Goal: Find contact information: Find contact information

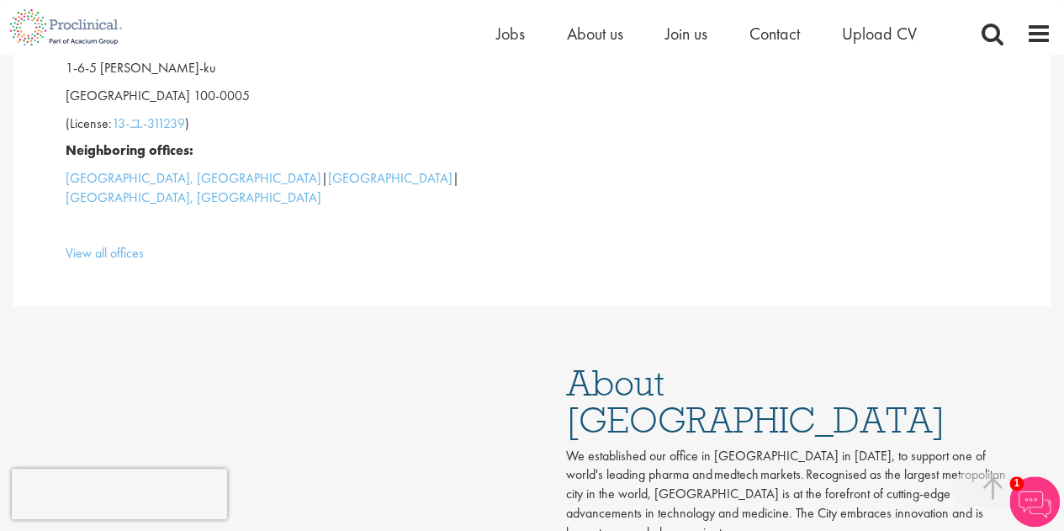
scroll to position [673, 0]
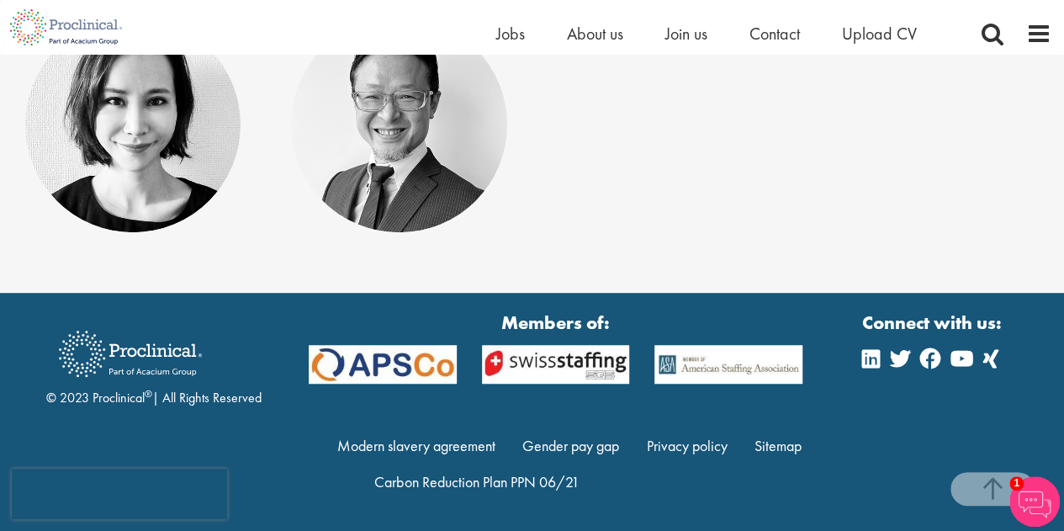
scroll to position [207, 0]
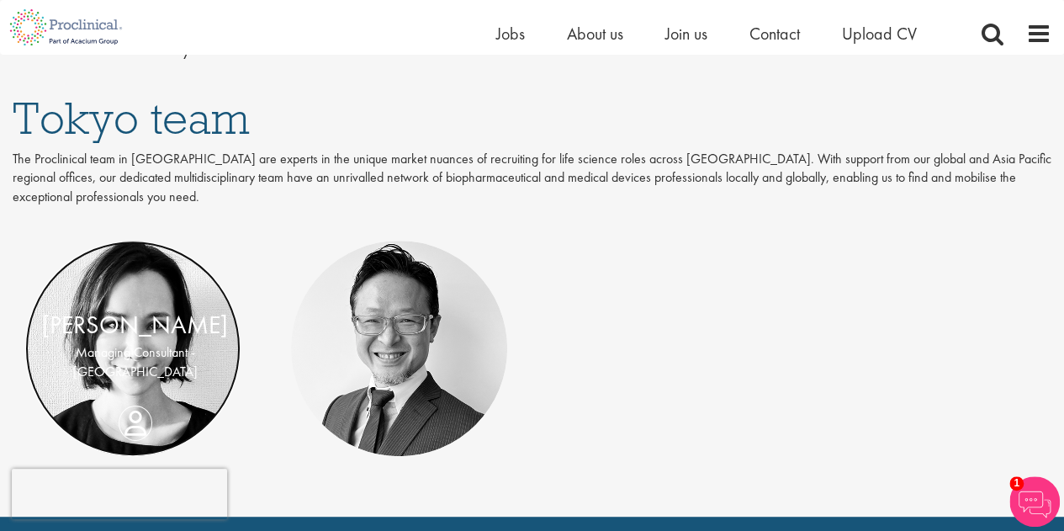
click at [169, 298] on link at bounding box center [132, 348] width 215 height 215
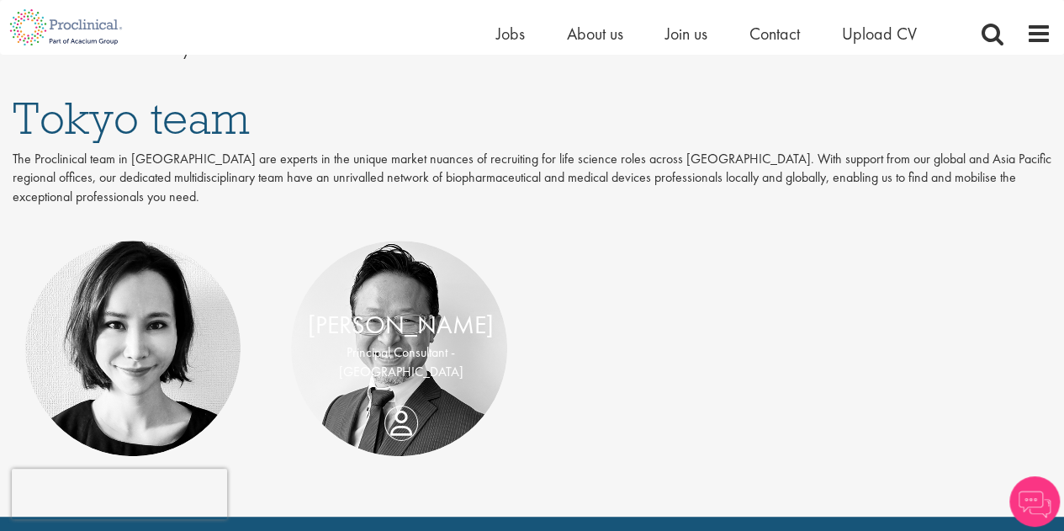
scroll to position [207, 0]
click at [472, 386] on link at bounding box center [398, 348] width 215 height 215
